Goal: Task Accomplishment & Management: Manage account settings

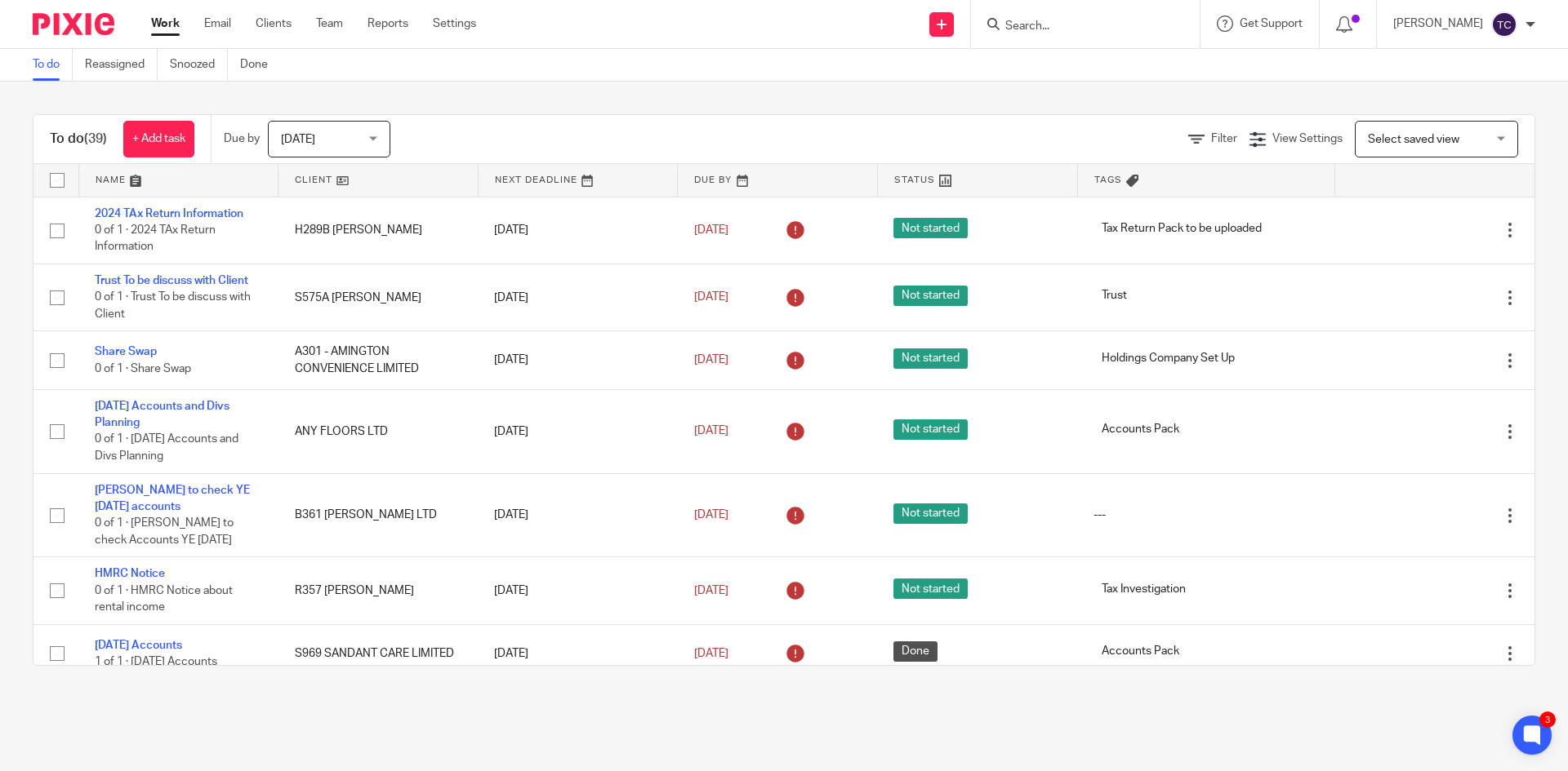
click at [1107, 26] on input "Search" at bounding box center [1077, 26] width 147 height 15
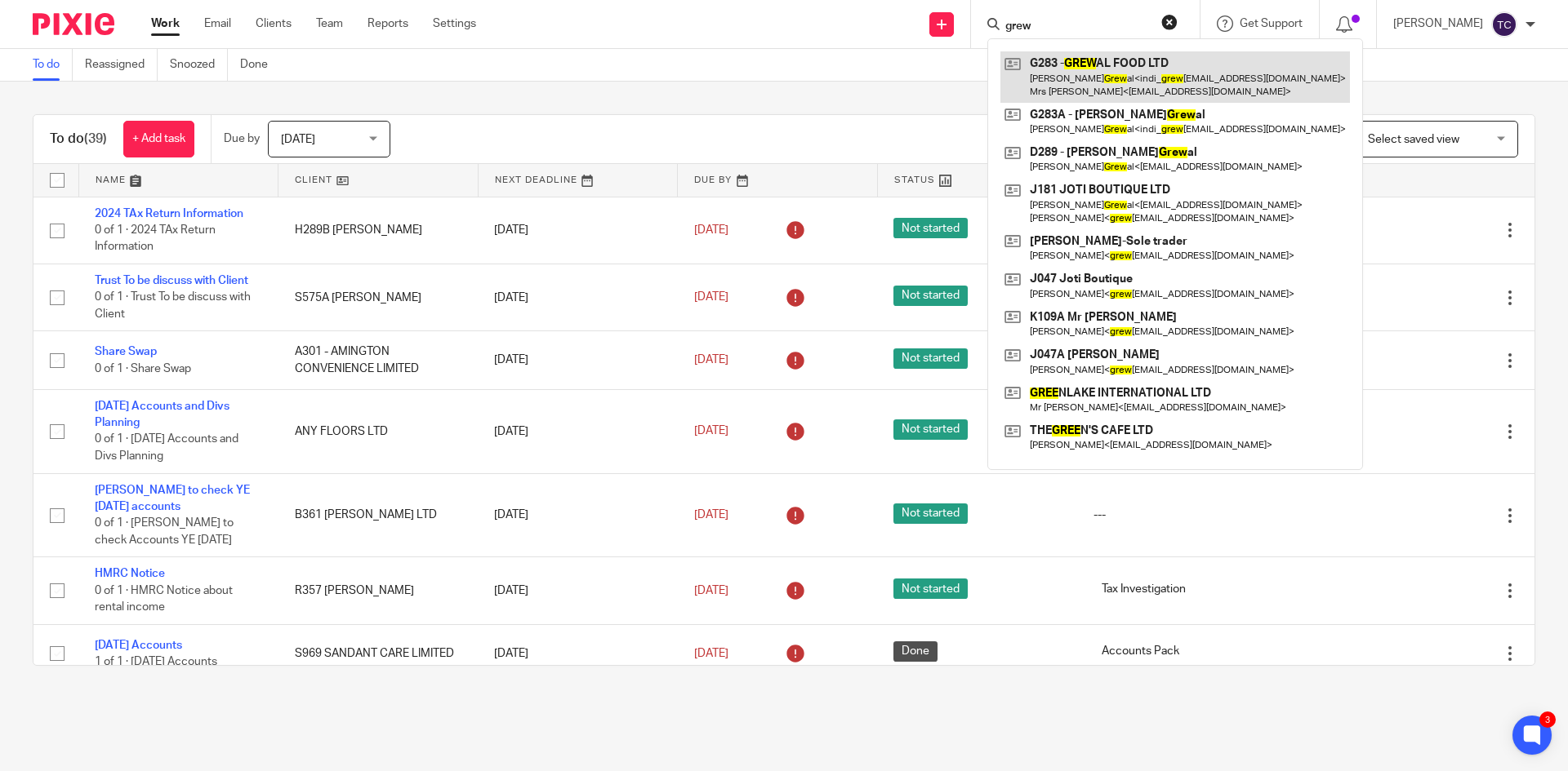
type input "grew"
click at [1120, 72] on link at bounding box center [1174, 76] width 349 height 50
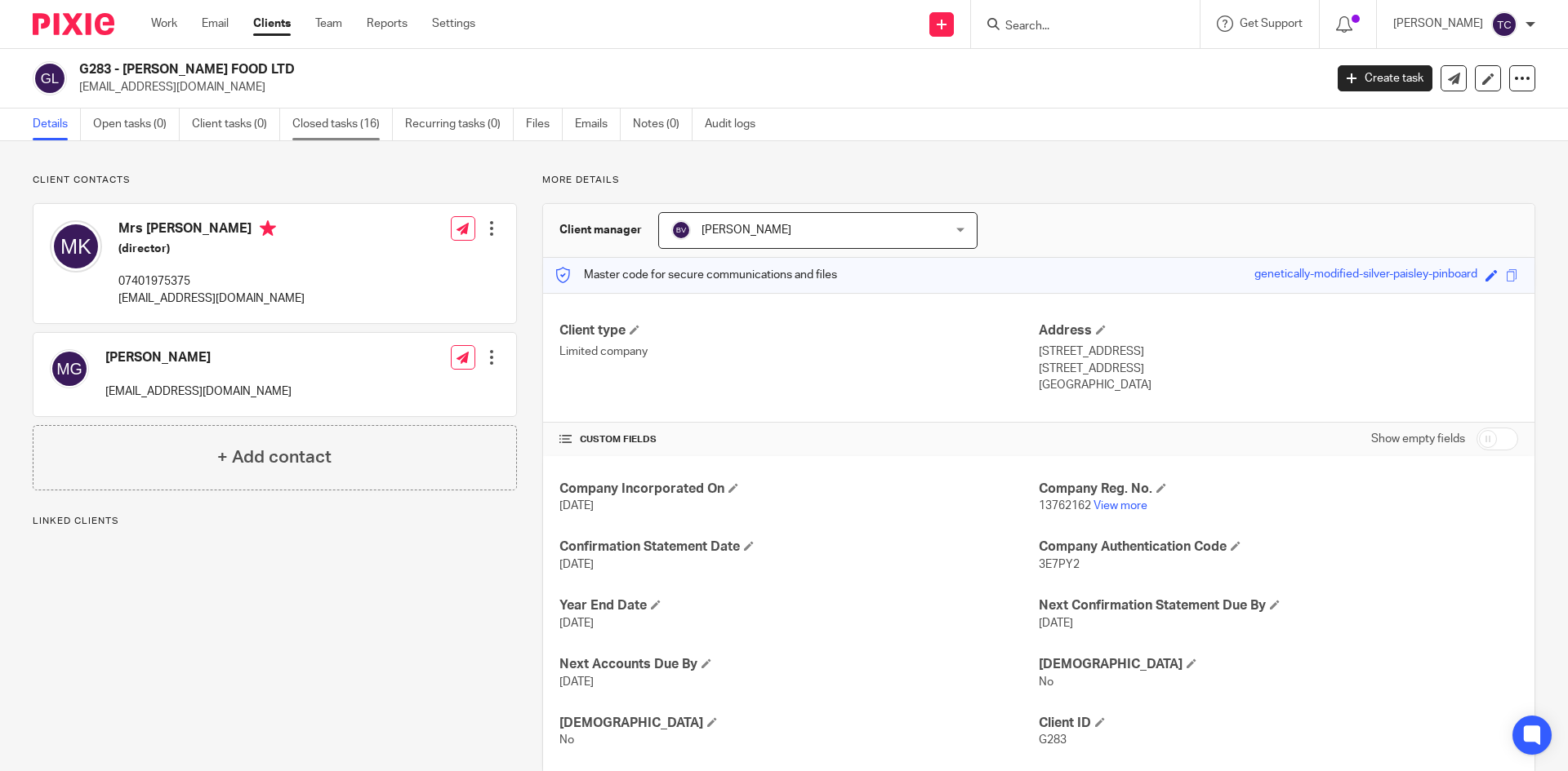
click at [321, 126] on link "Closed tasks (16)" at bounding box center [342, 124] width 101 height 32
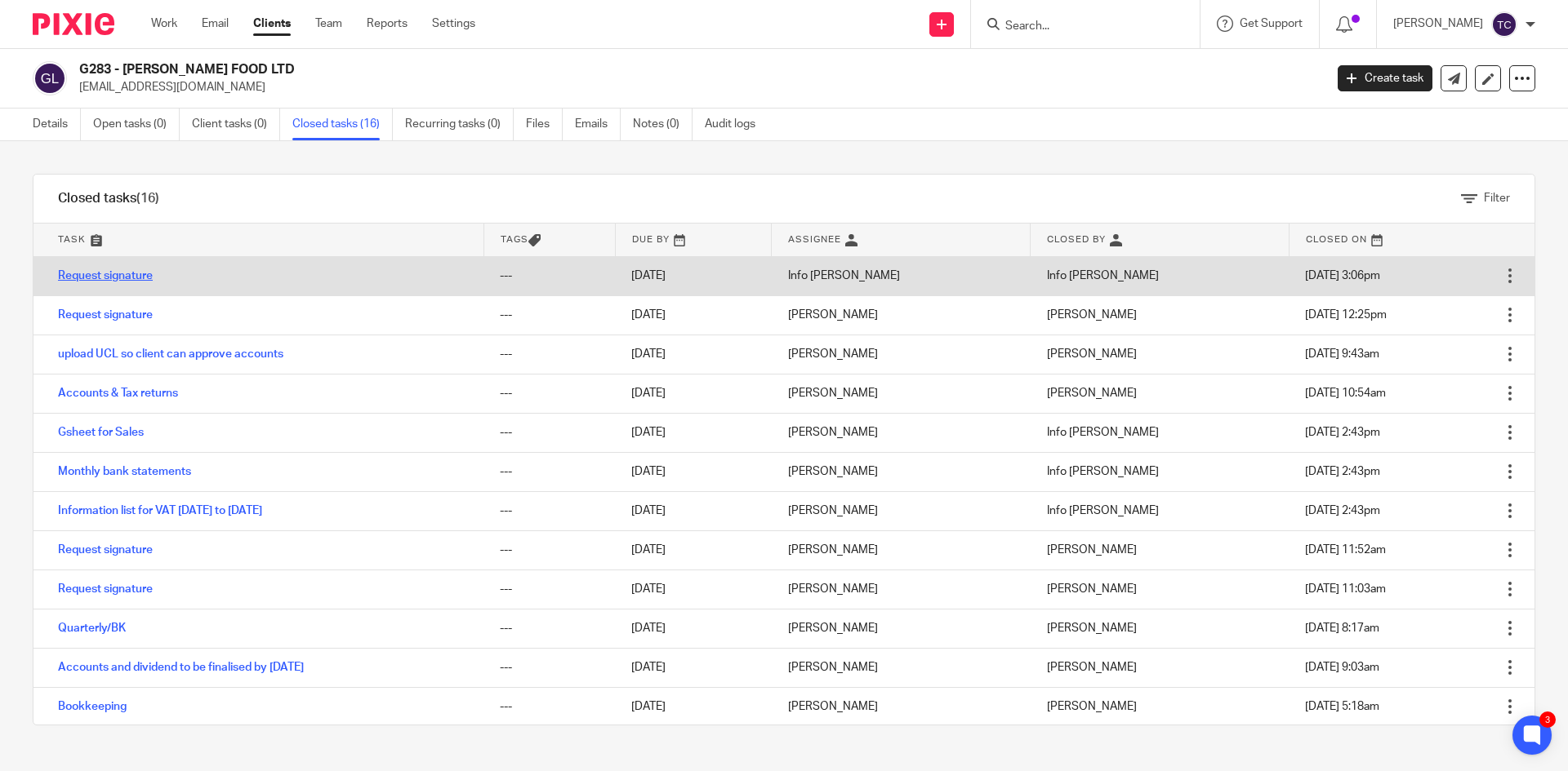
click at [139, 280] on link "Request signature" at bounding box center [105, 275] width 95 height 11
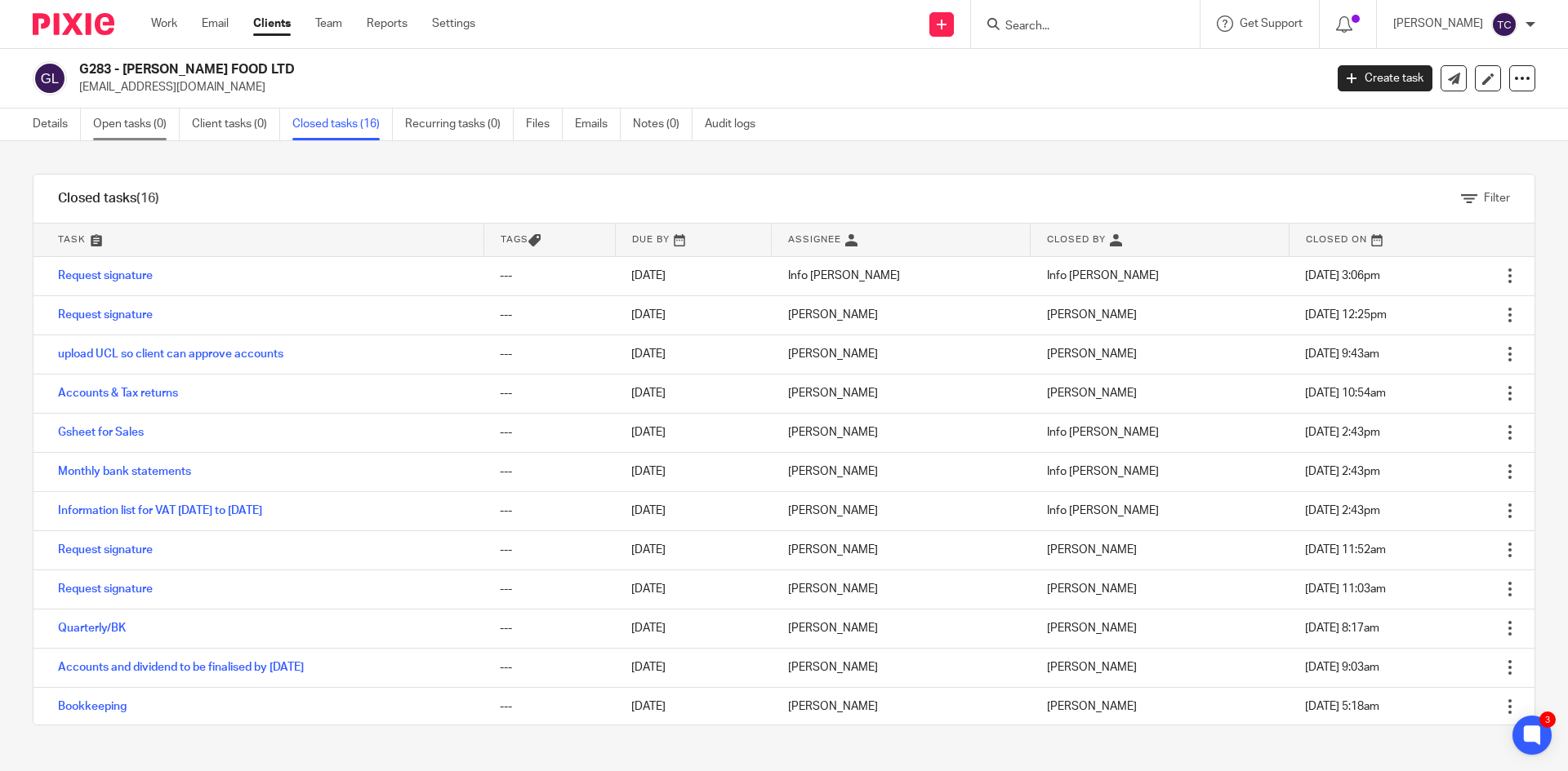
click at [147, 120] on link "Open tasks (0)" at bounding box center [136, 124] width 86 height 32
